Goal: Navigation & Orientation: Find specific page/section

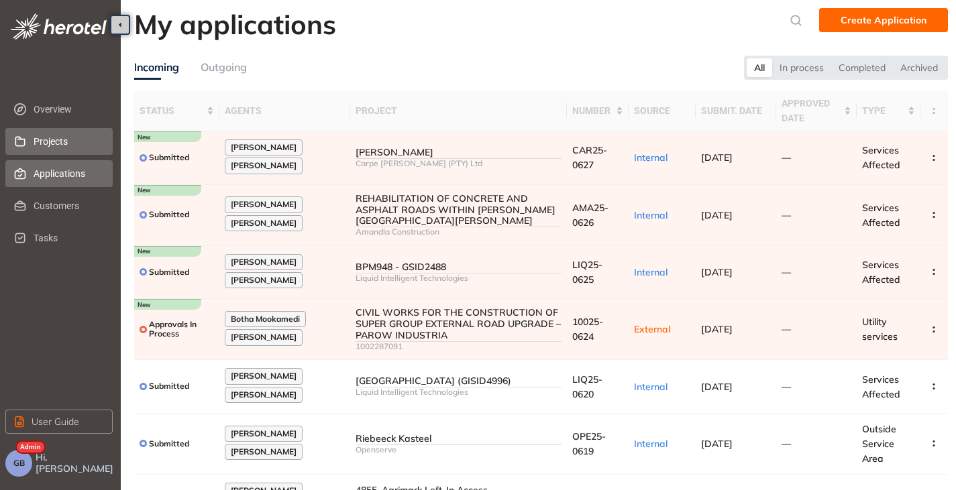
click at [52, 146] on span "Projects" at bounding box center [68, 141] width 68 height 27
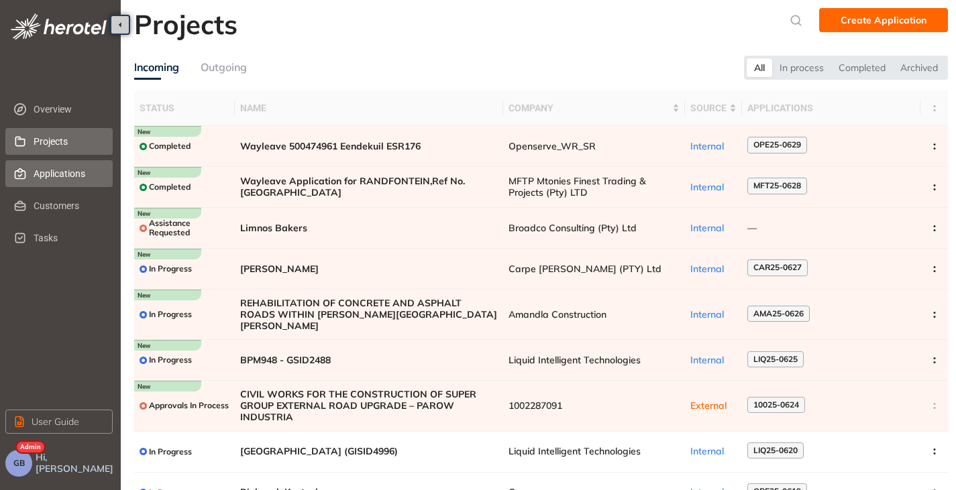
click at [57, 174] on span "Applications" at bounding box center [68, 173] width 68 height 27
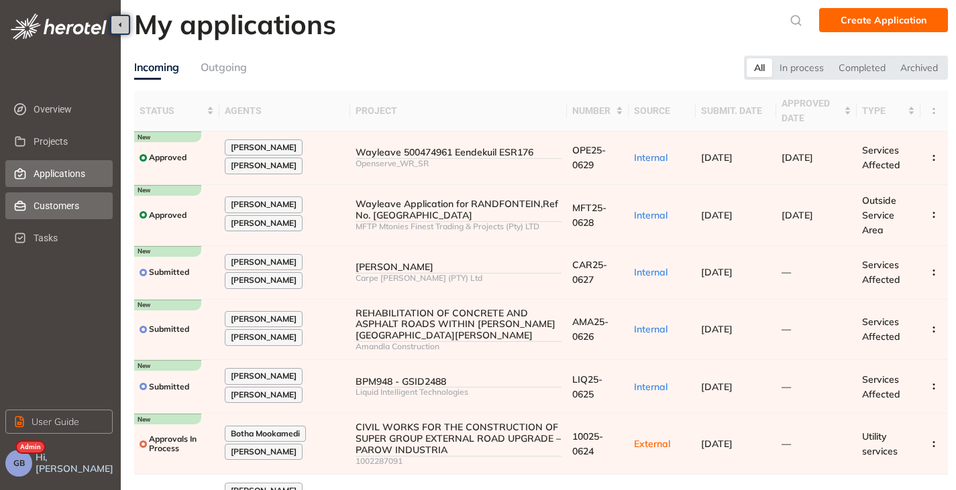
click at [56, 207] on span "Customers" at bounding box center [68, 206] width 68 height 27
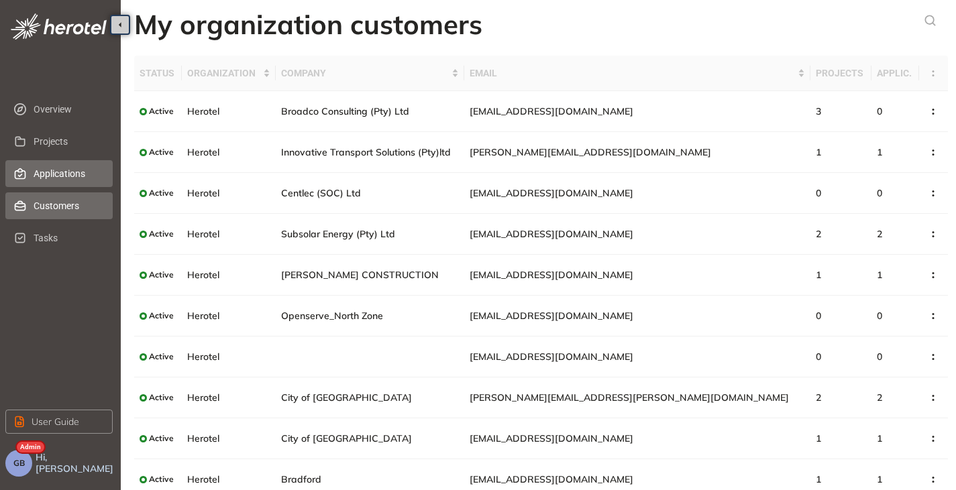
click at [47, 182] on span "Applications" at bounding box center [68, 173] width 68 height 27
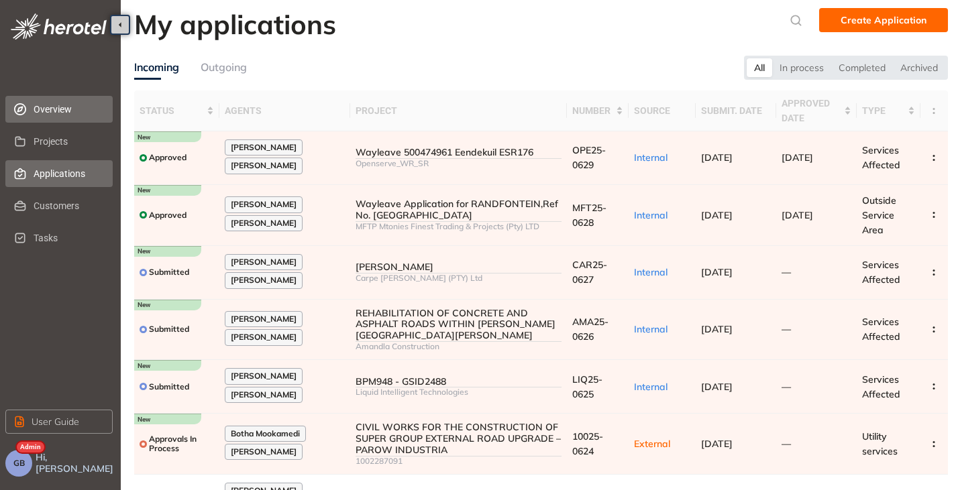
click at [28, 113] on li "Overview" at bounding box center [58, 109] width 107 height 27
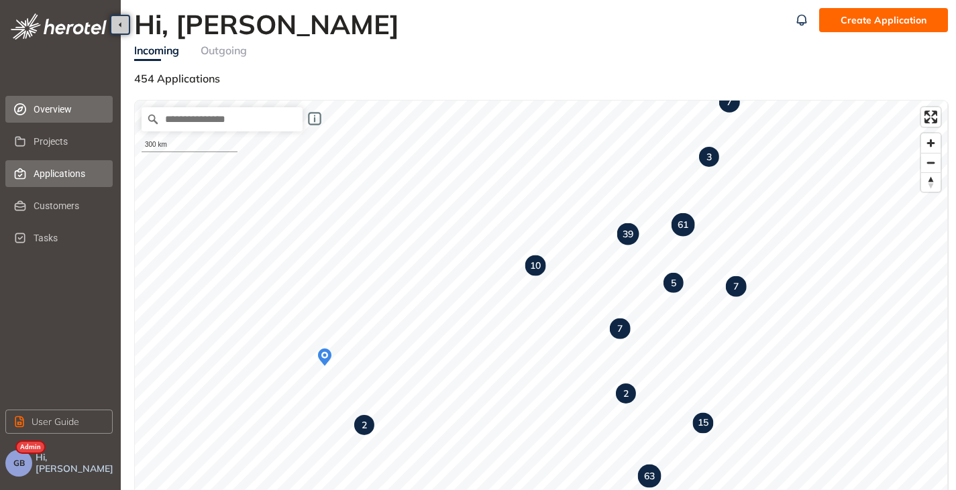
click at [53, 176] on span "Applications" at bounding box center [68, 173] width 68 height 27
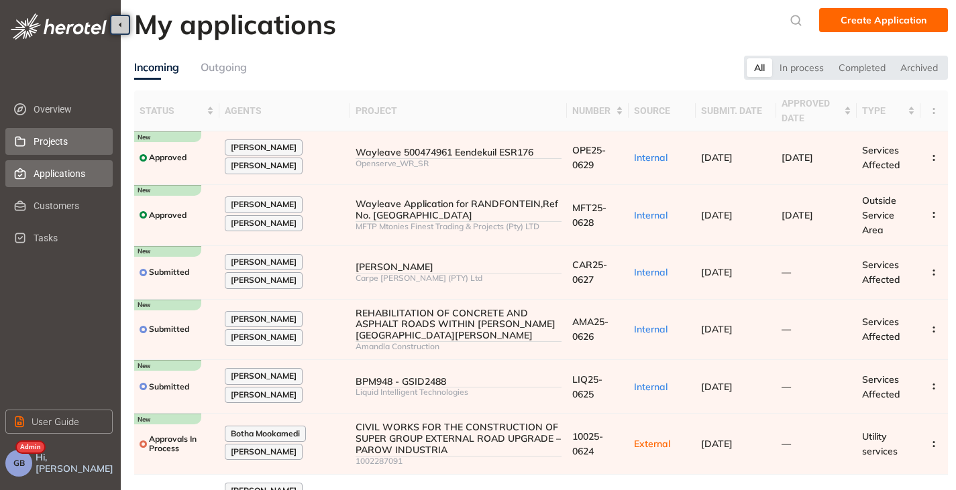
click at [50, 141] on span "Projects" at bounding box center [68, 141] width 68 height 27
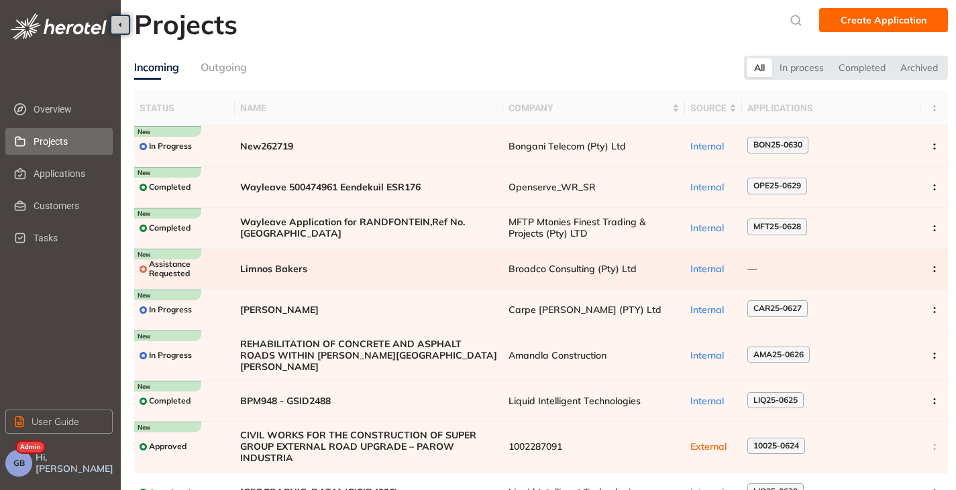
click at [543, 264] on span "Broadco Consulting (Pty) Ltd" at bounding box center [594, 269] width 171 height 11
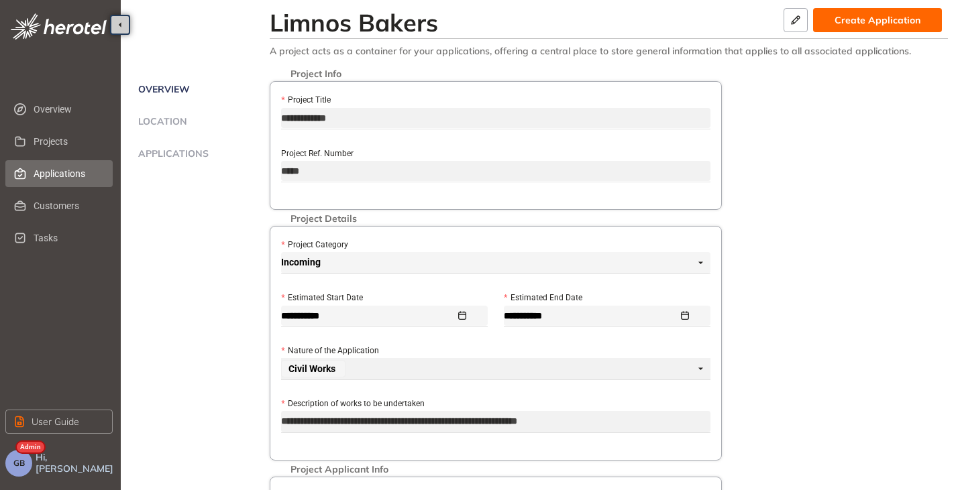
click at [53, 170] on span "Applications" at bounding box center [68, 173] width 68 height 27
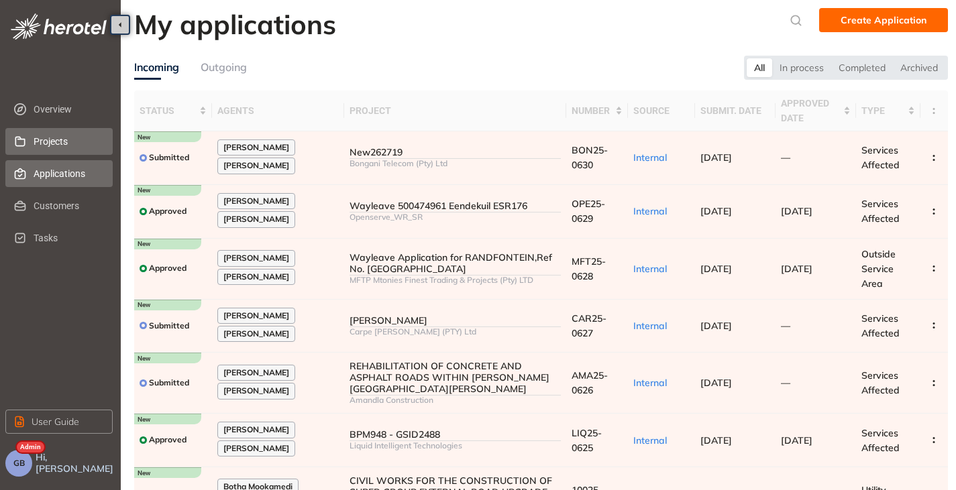
click at [56, 145] on span "Projects" at bounding box center [68, 141] width 68 height 27
